Goal: Navigation & Orientation: Find specific page/section

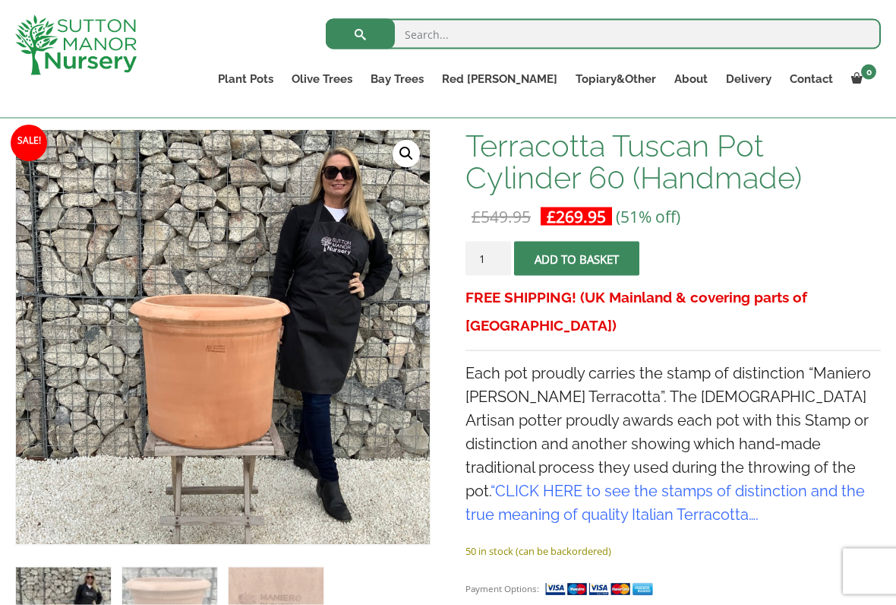
scroll to position [223, 0]
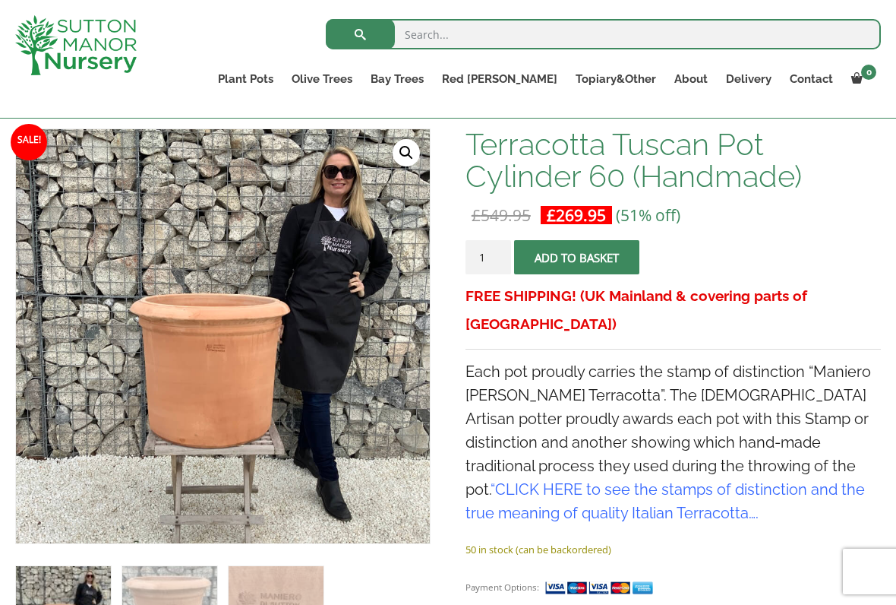
click at [0, 0] on link "Cylinders Traditionals" at bounding box center [0, 0] width 0 height 0
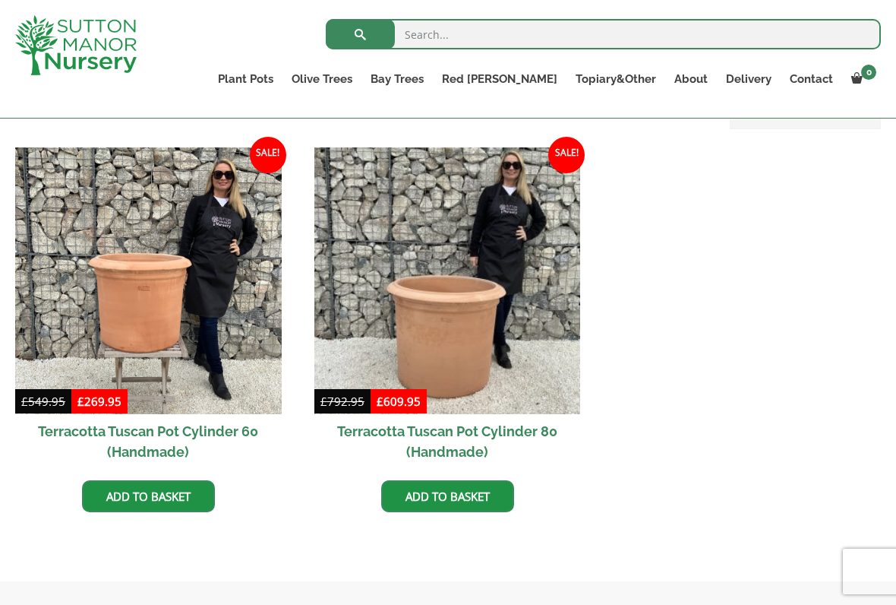
scroll to position [666, 0]
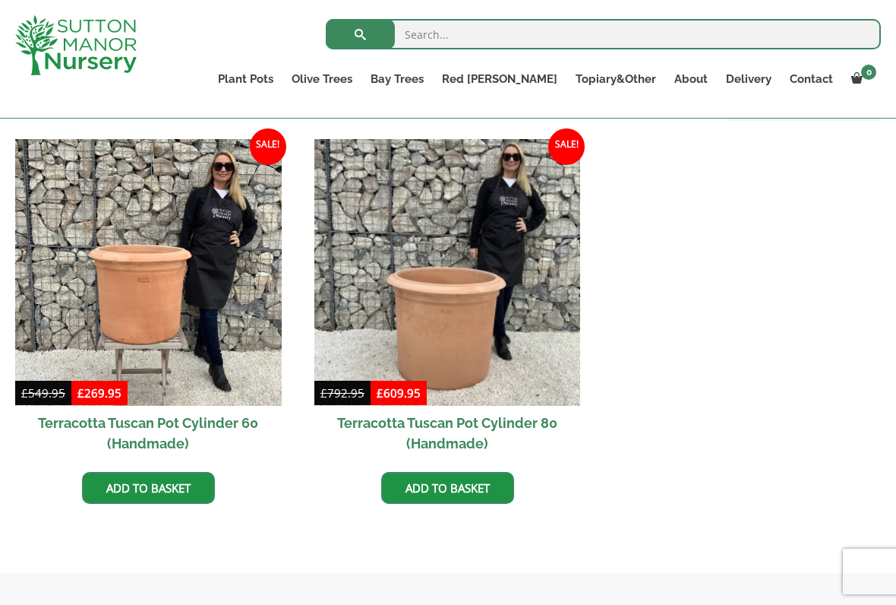
click at [0, 0] on link "Squares And Troughs" at bounding box center [0, 0] width 0 height 0
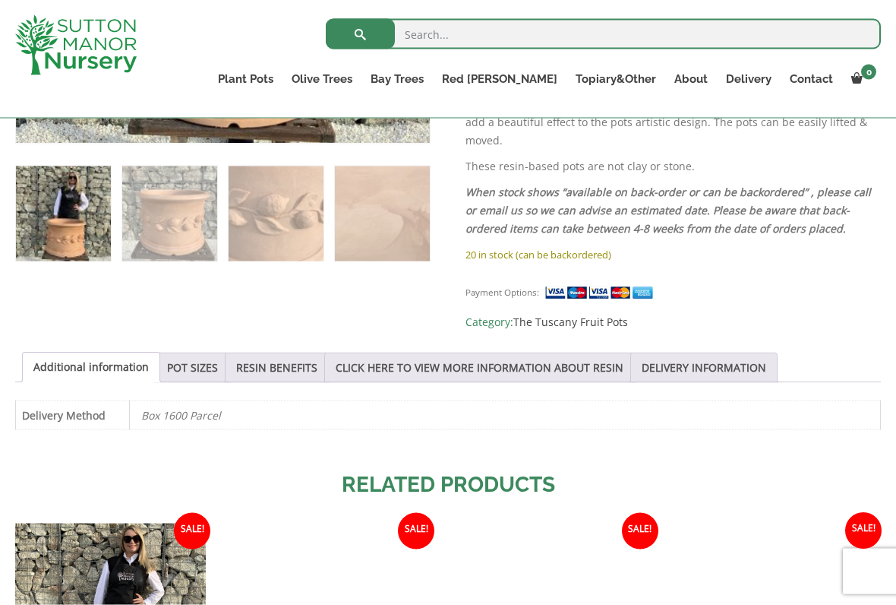
scroll to position [865, 0]
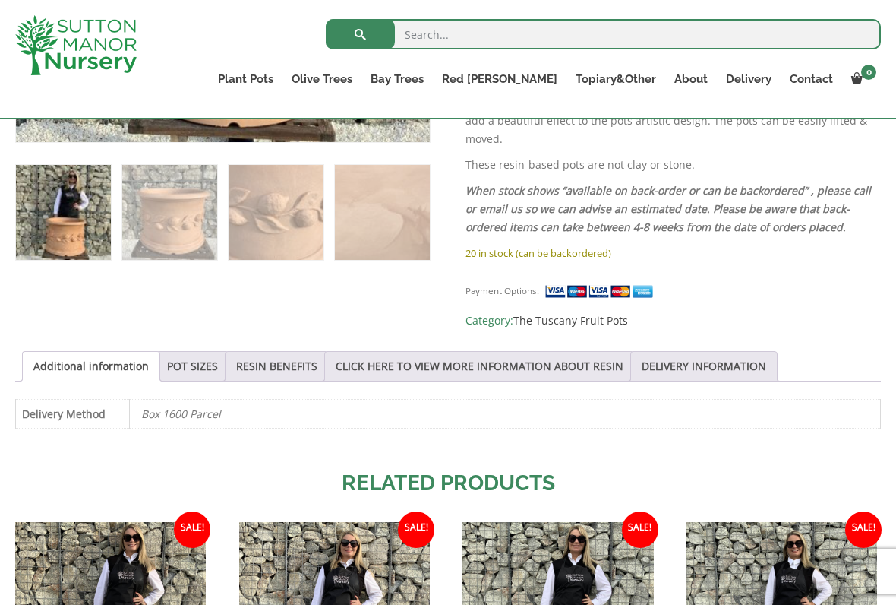
click at [188, 352] on link "POT SIZES" at bounding box center [192, 366] width 51 height 29
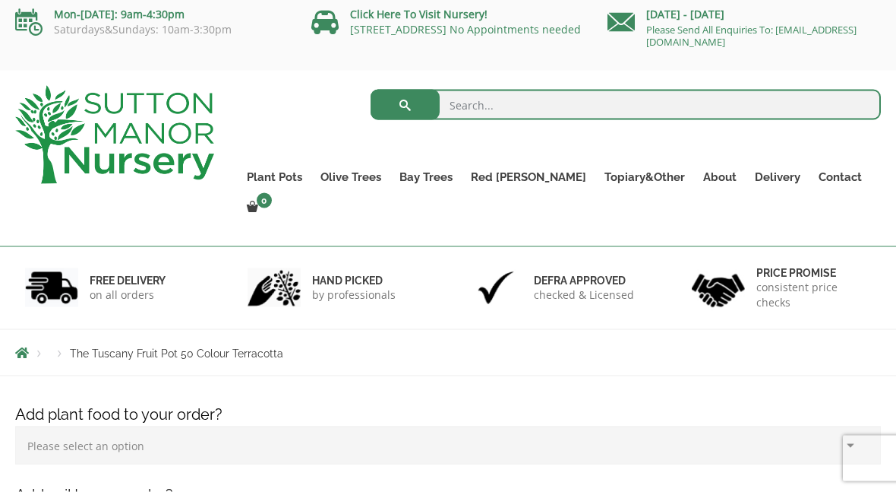
scroll to position [0, 0]
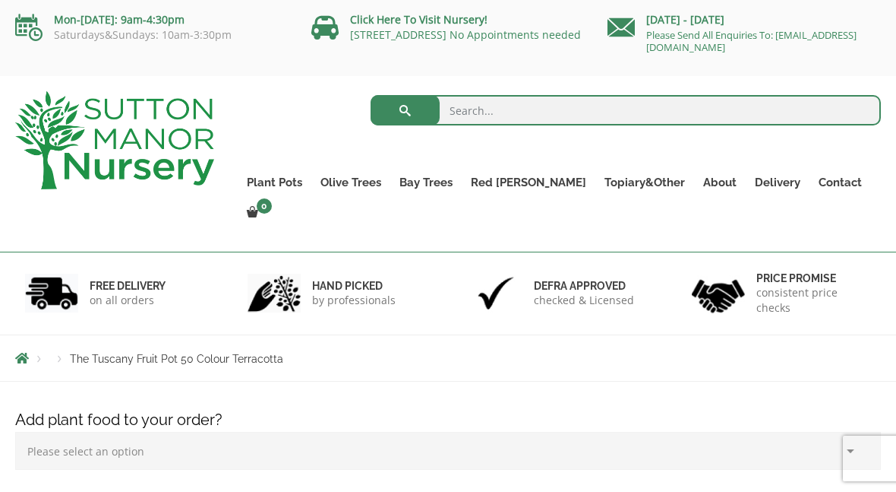
click at [0, 0] on link "Rolled Rim Classico" at bounding box center [0, 0] width 0 height 0
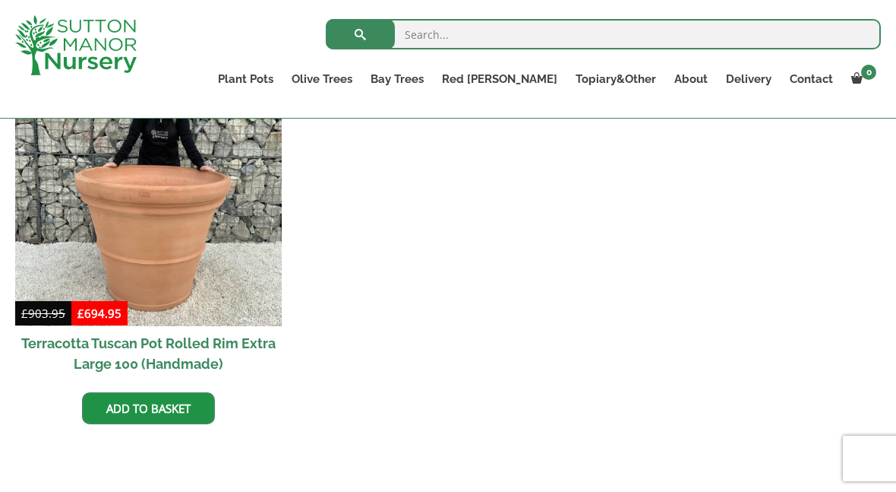
scroll to position [1523, 0]
